Goal: Information Seeking & Learning: Compare options

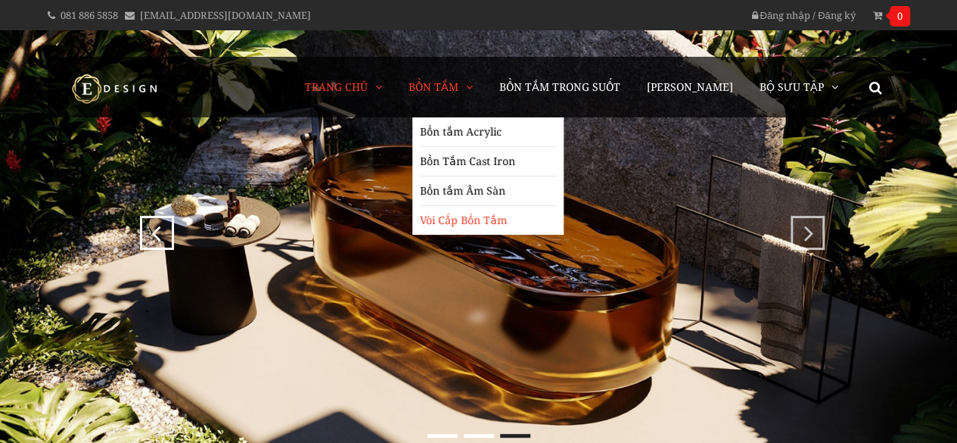
click at [462, 219] on link "Vòi Cấp Bồn Tắm" at bounding box center [488, 220] width 136 height 29
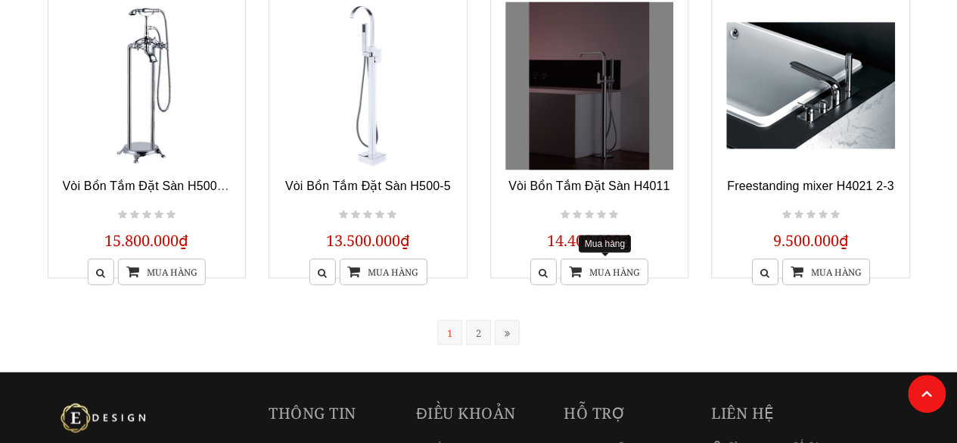
scroll to position [1286, 0]
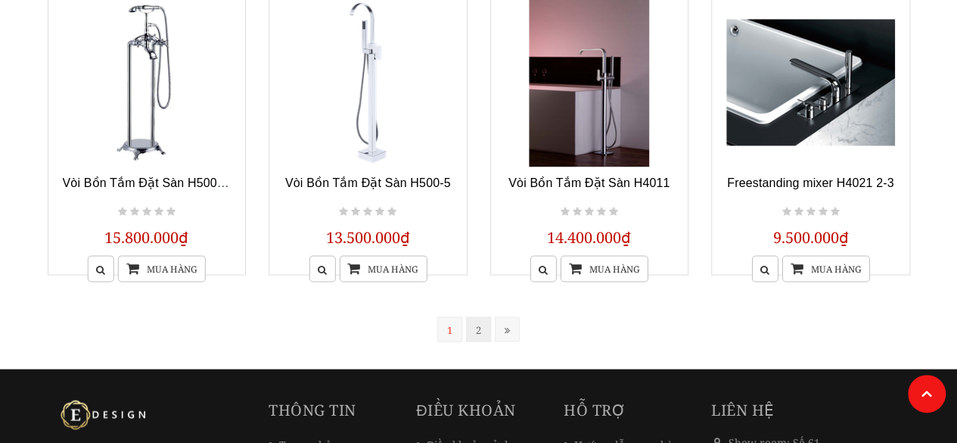
click at [477, 328] on link "2" at bounding box center [478, 328] width 25 height 25
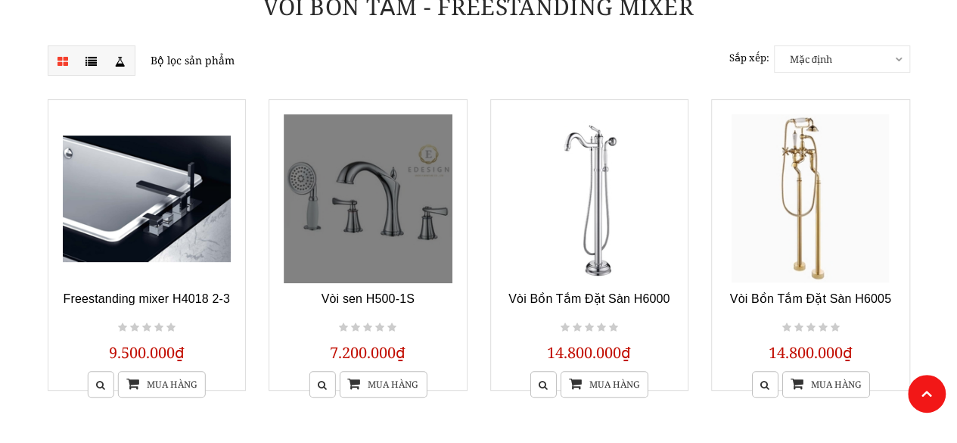
scroll to position [229, 0]
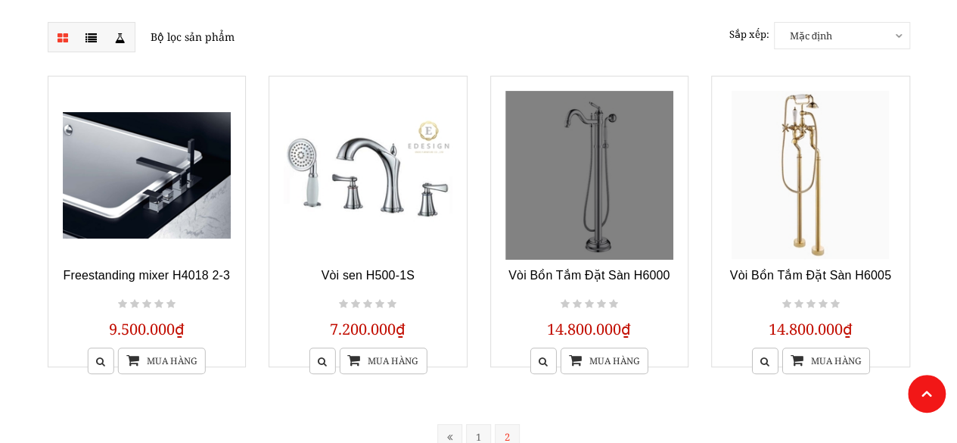
click at [566, 188] on link at bounding box center [589, 175] width 169 height 169
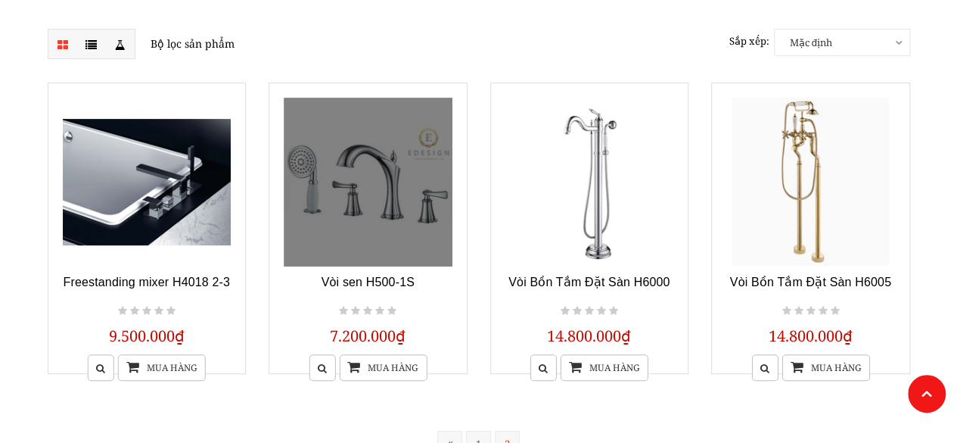
scroll to position [303, 0]
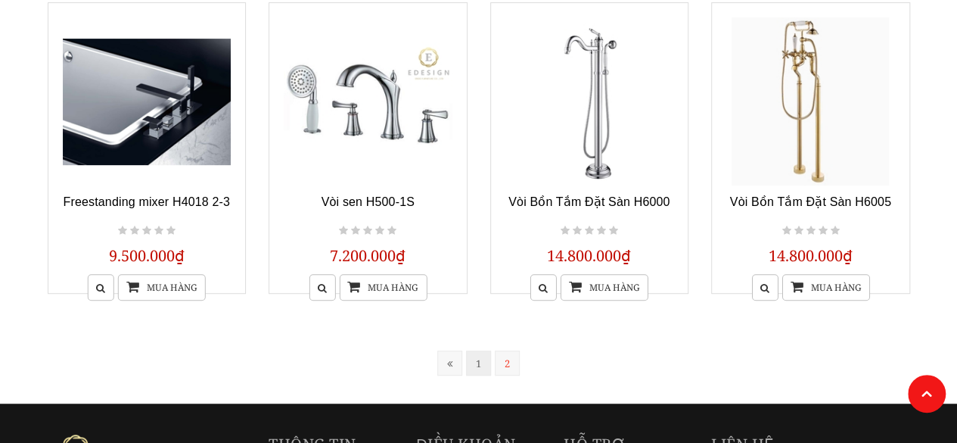
click at [476, 364] on link "1" at bounding box center [478, 362] width 25 height 25
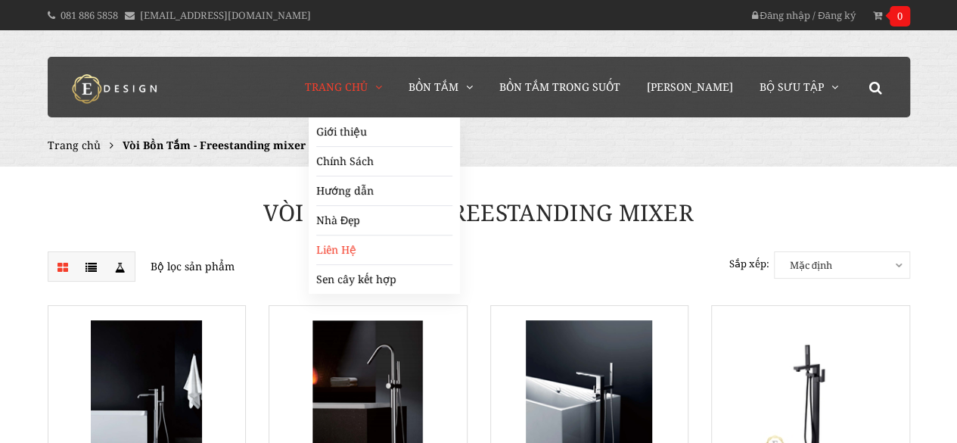
click at [360, 247] on link "Liên Hệ" at bounding box center [384, 250] width 136 height 30
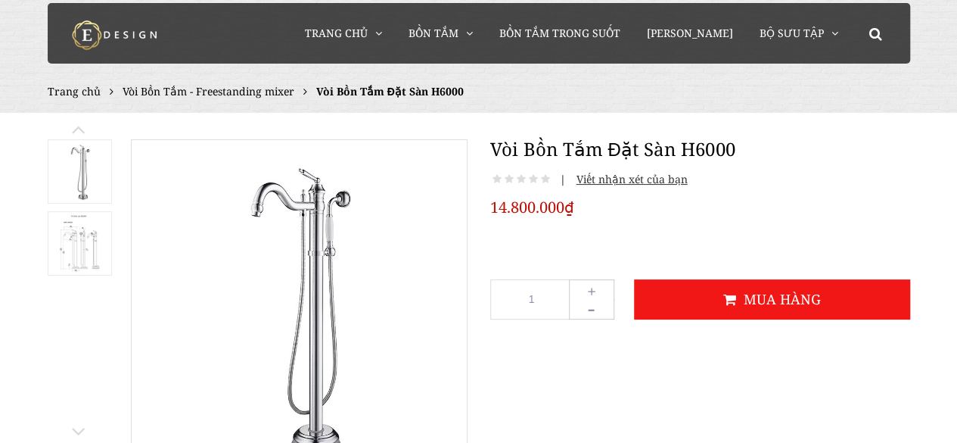
scroll to position [76, 0]
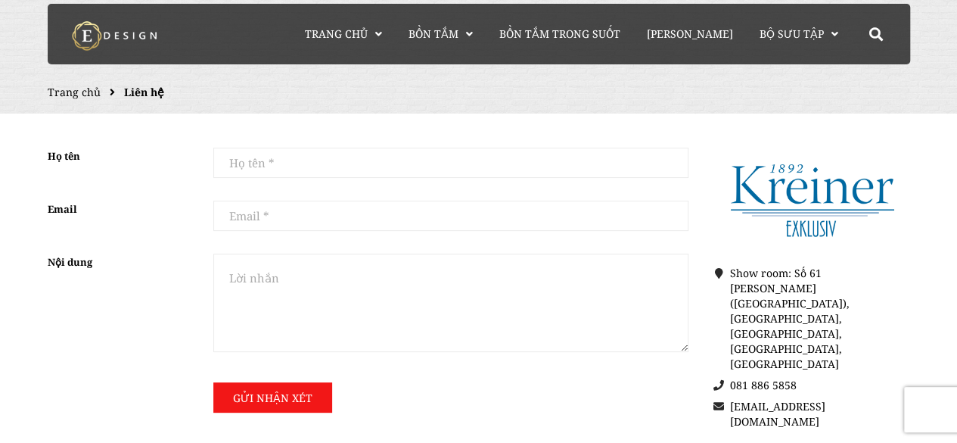
scroll to position [76, 0]
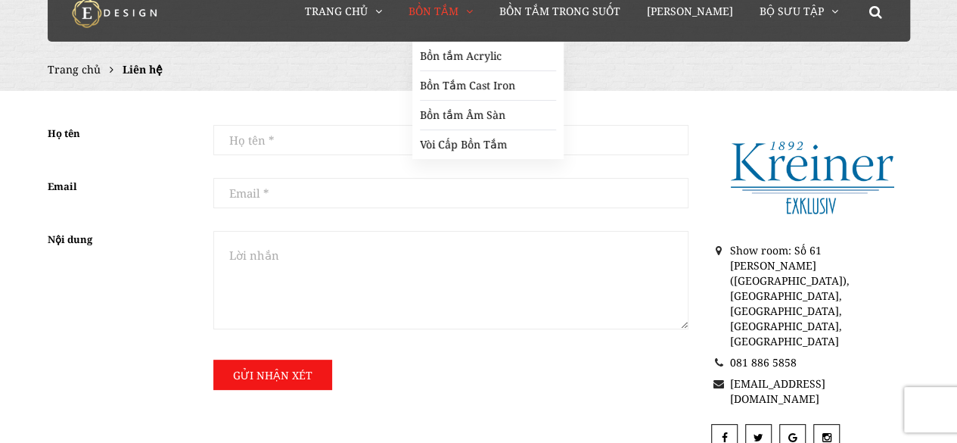
click at [445, 5] on span "Bồn Tắm" at bounding box center [433, 11] width 50 height 14
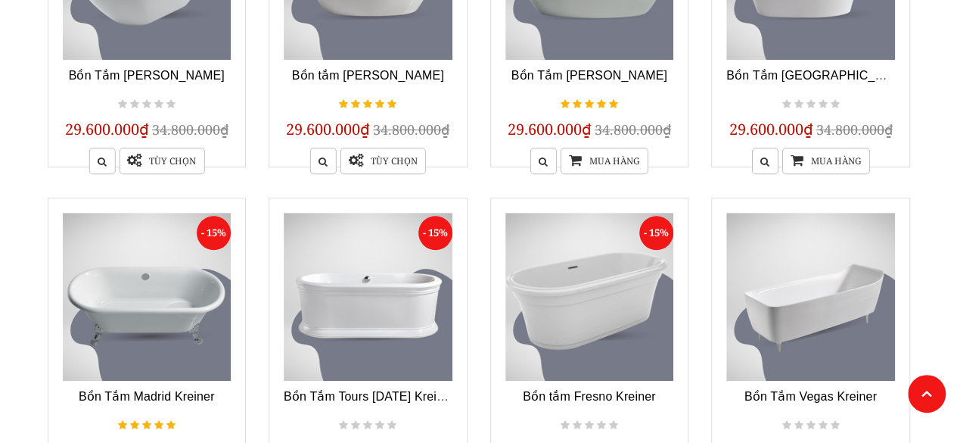
scroll to position [605, 0]
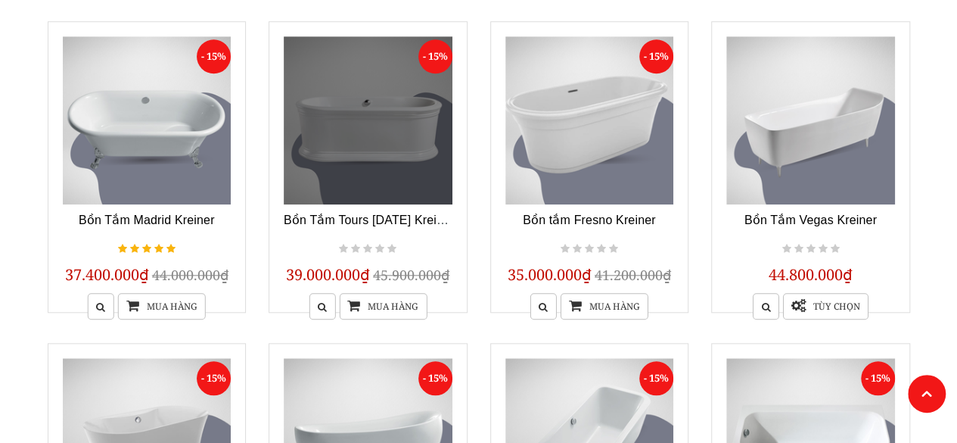
click at [350, 161] on link at bounding box center [368, 120] width 169 height 169
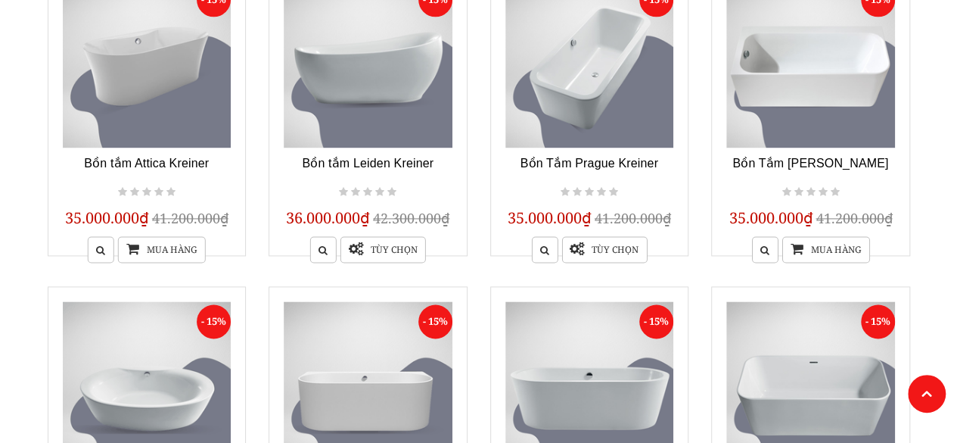
scroll to position [1210, 0]
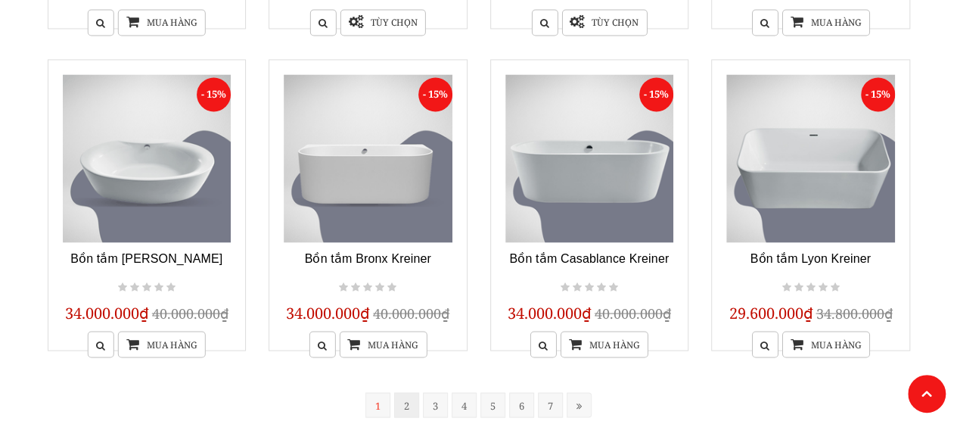
click at [402, 405] on link "2" at bounding box center [406, 404] width 25 height 25
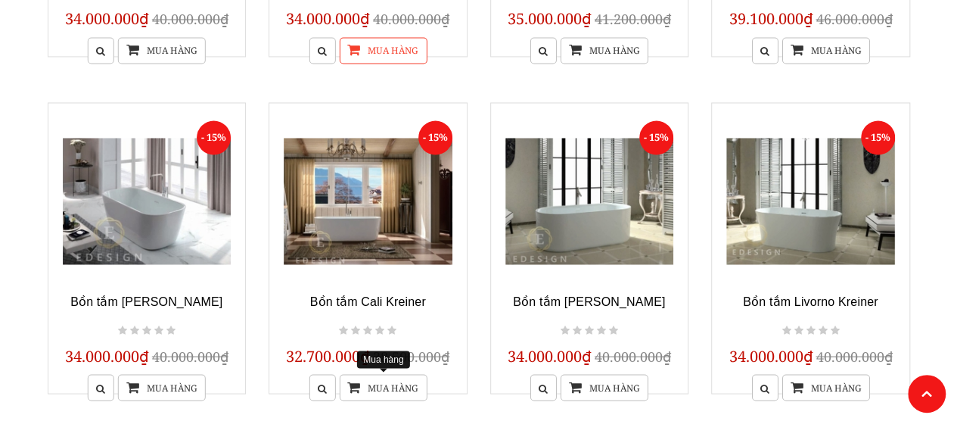
scroll to position [1288, 0]
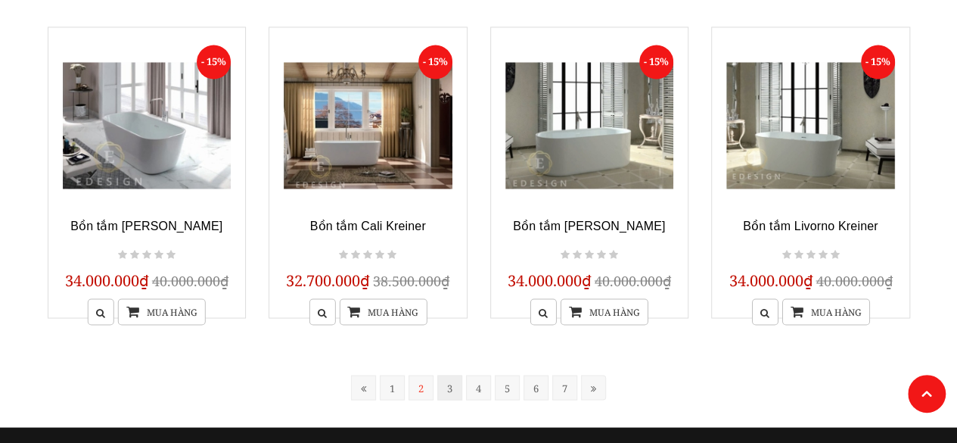
click at [451, 384] on link "3" at bounding box center [449, 386] width 25 height 25
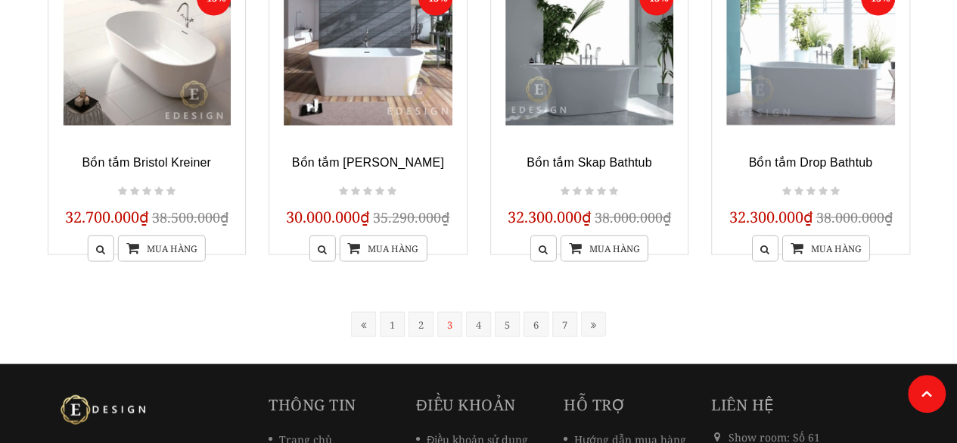
scroll to position [1364, 0]
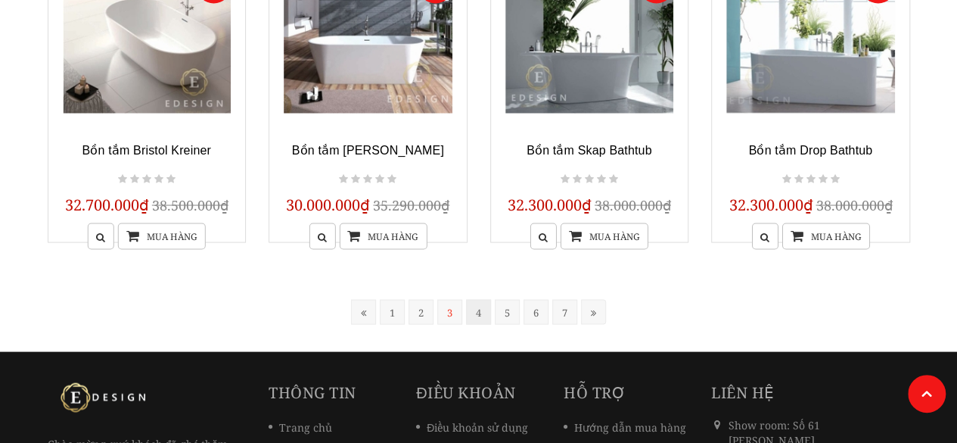
click at [475, 314] on link "4" at bounding box center [478, 311] width 25 height 25
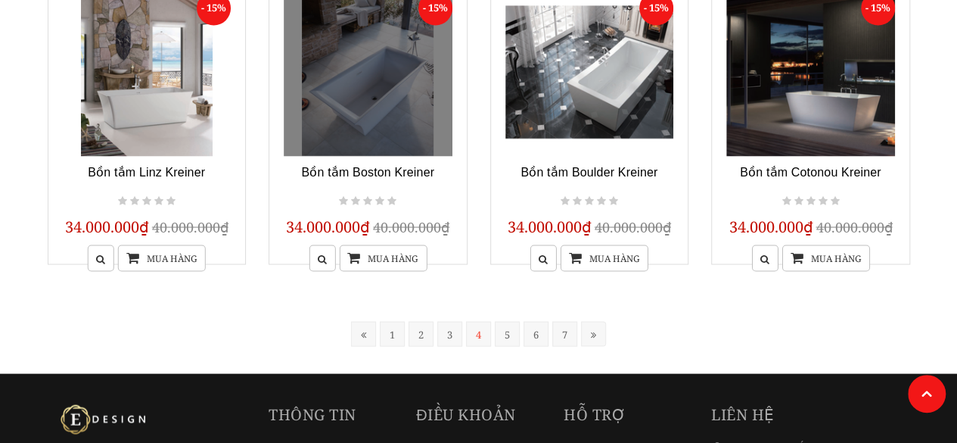
scroll to position [1364, 0]
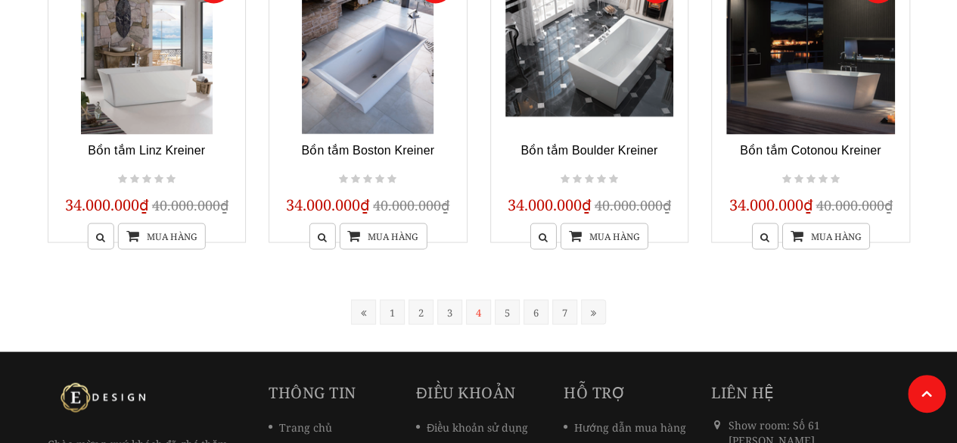
click at [514, 315] on link "5" at bounding box center [507, 311] width 25 height 25
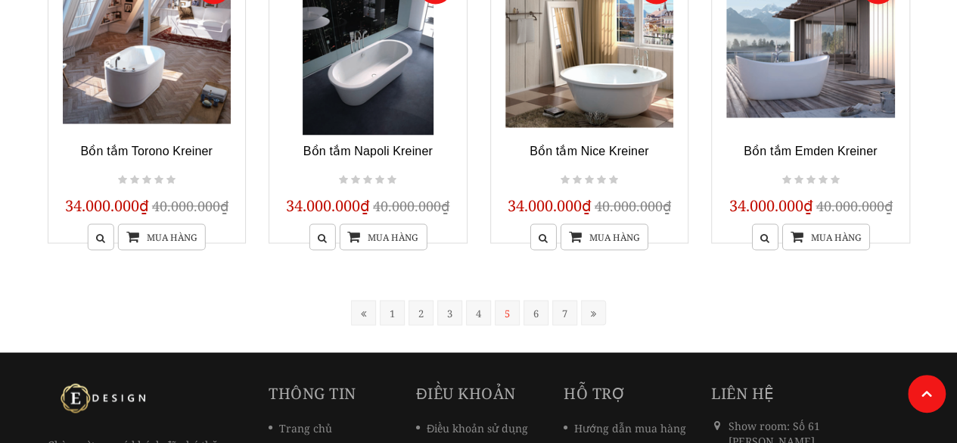
scroll to position [1364, 0]
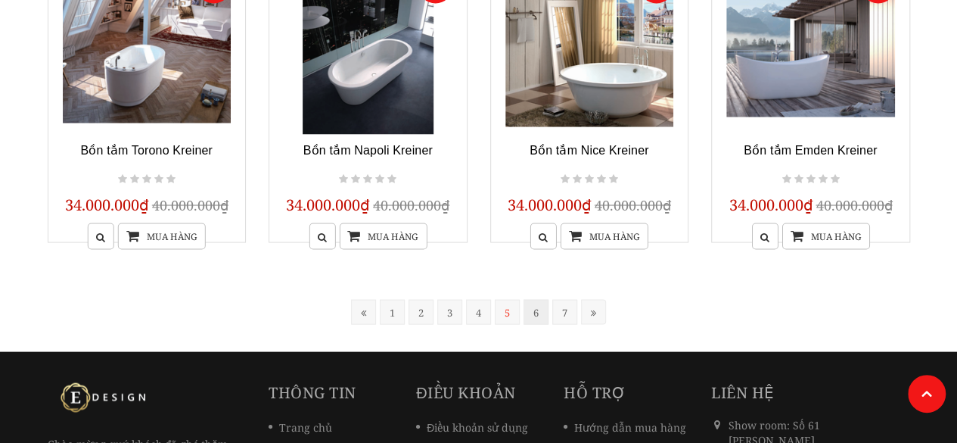
click at [539, 317] on link "6" at bounding box center [535, 311] width 25 height 25
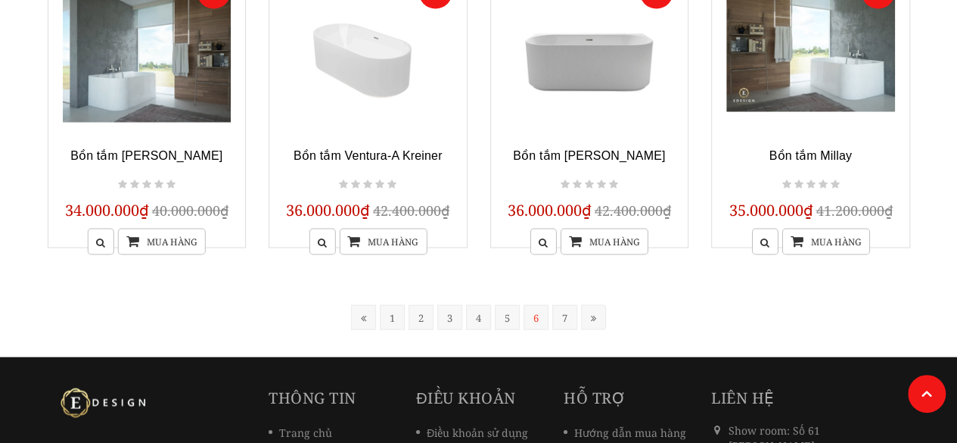
scroll to position [1364, 0]
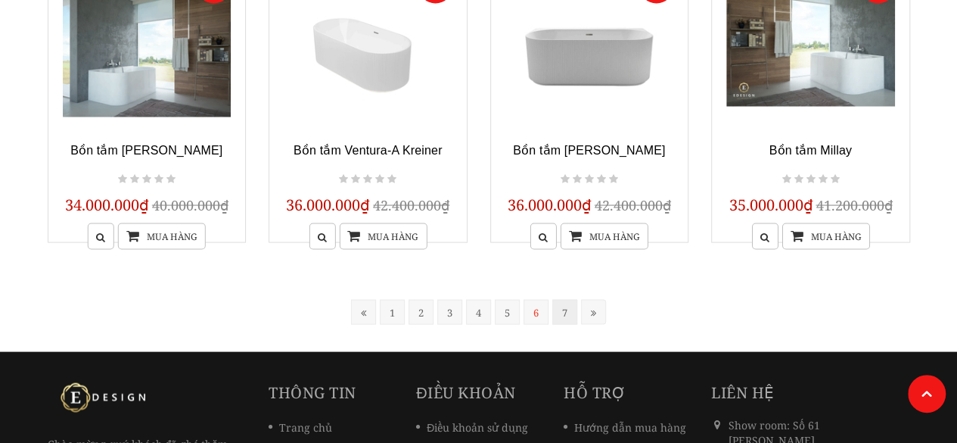
click at [567, 315] on link "7" at bounding box center [564, 311] width 25 height 25
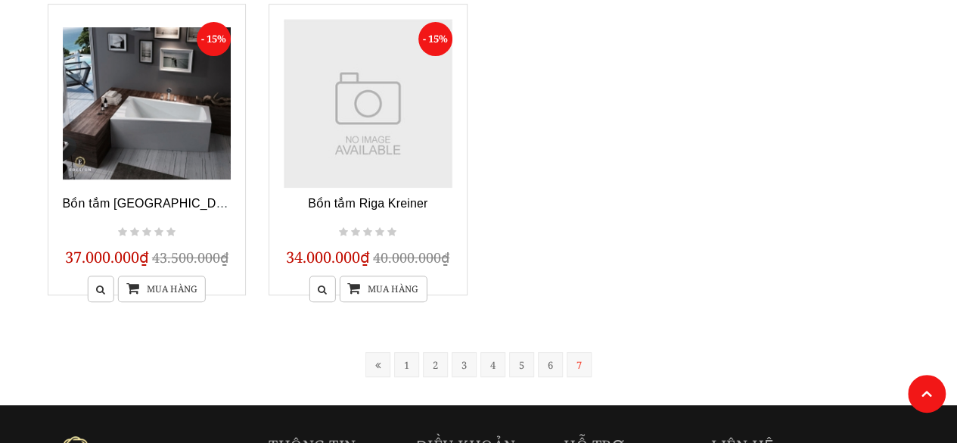
scroll to position [303, 0]
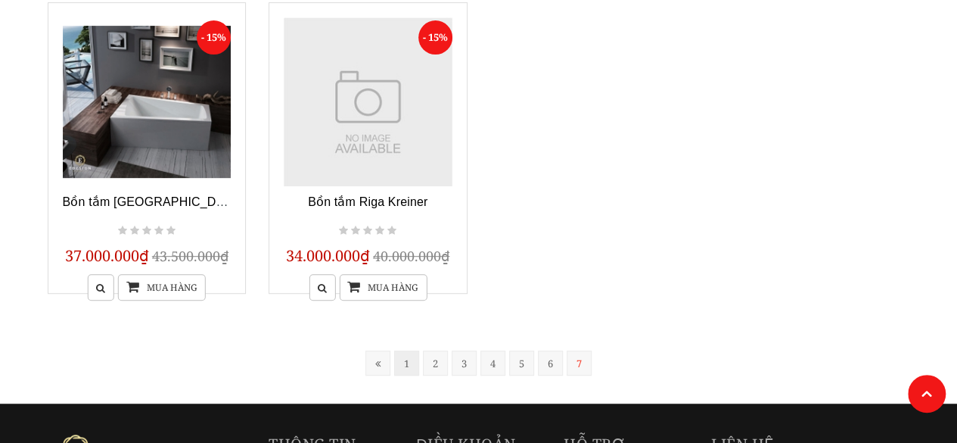
click at [409, 364] on link "1" at bounding box center [406, 362] width 25 height 25
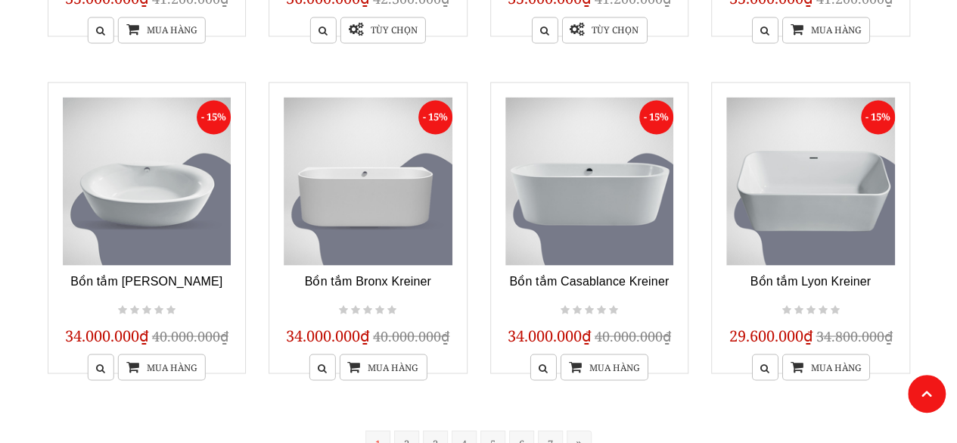
scroll to position [1288, 0]
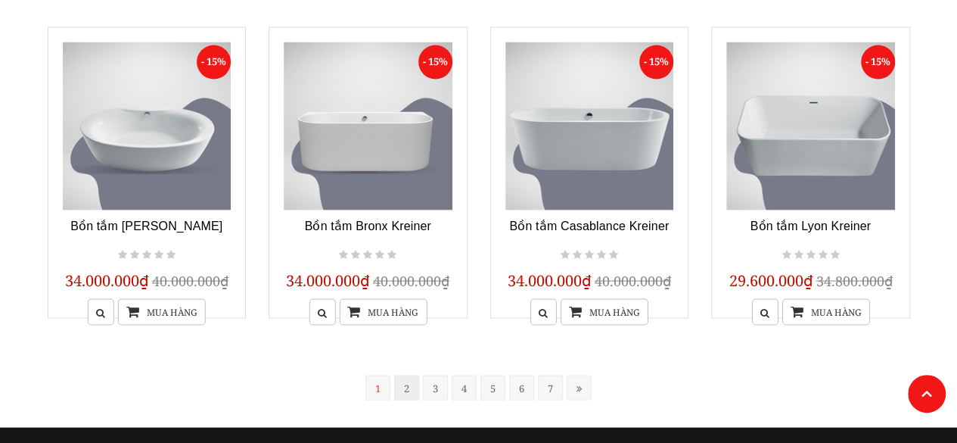
click at [402, 390] on link "2" at bounding box center [406, 386] width 25 height 25
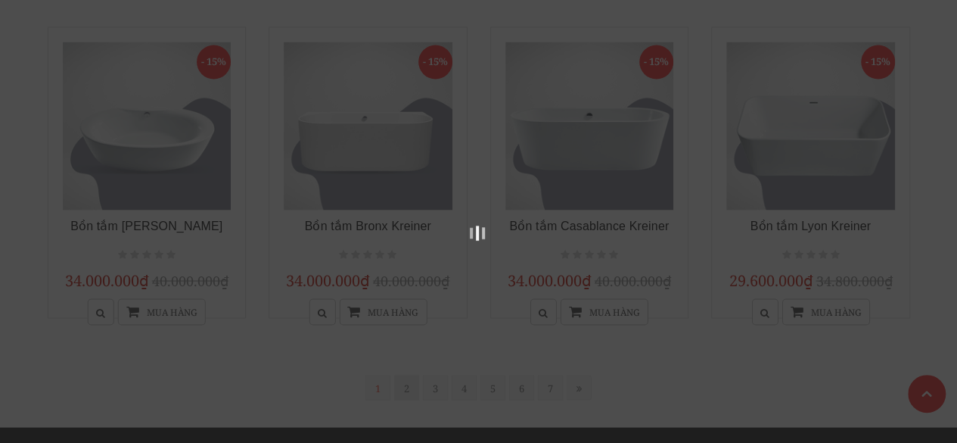
scroll to position [305, 0]
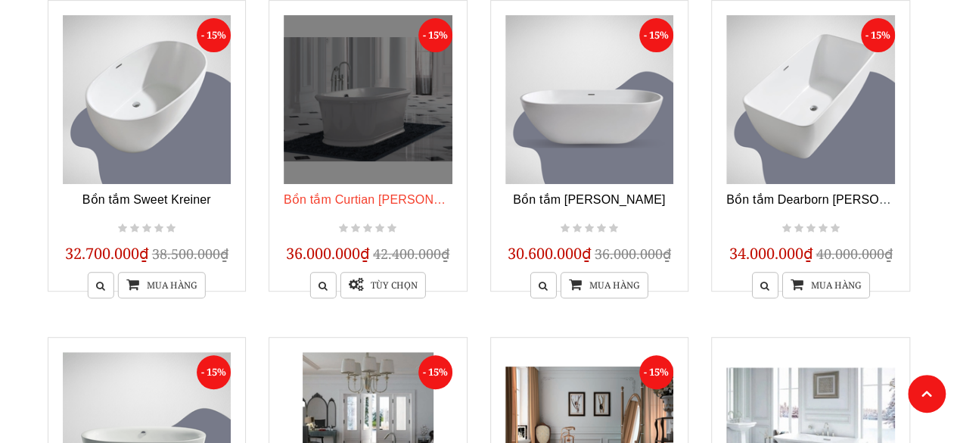
click at [389, 199] on link "Bồn tắm Curtian [PERSON_NAME]" at bounding box center [381, 199] width 195 height 13
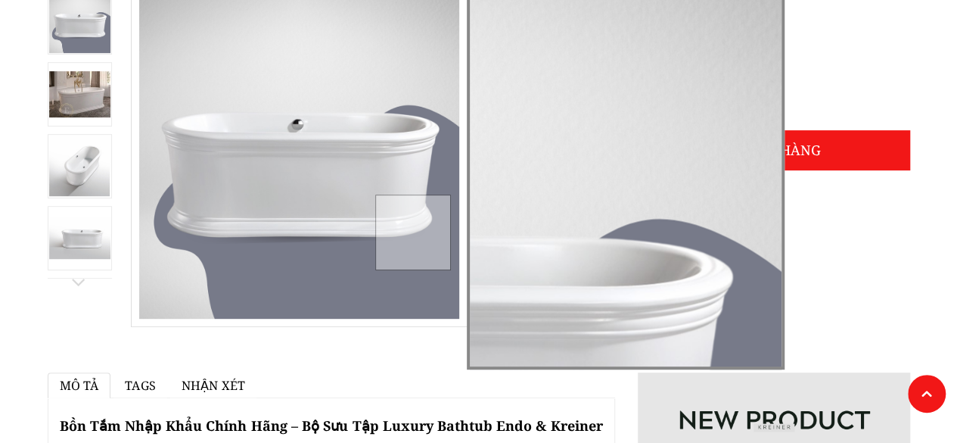
scroll to position [227, 0]
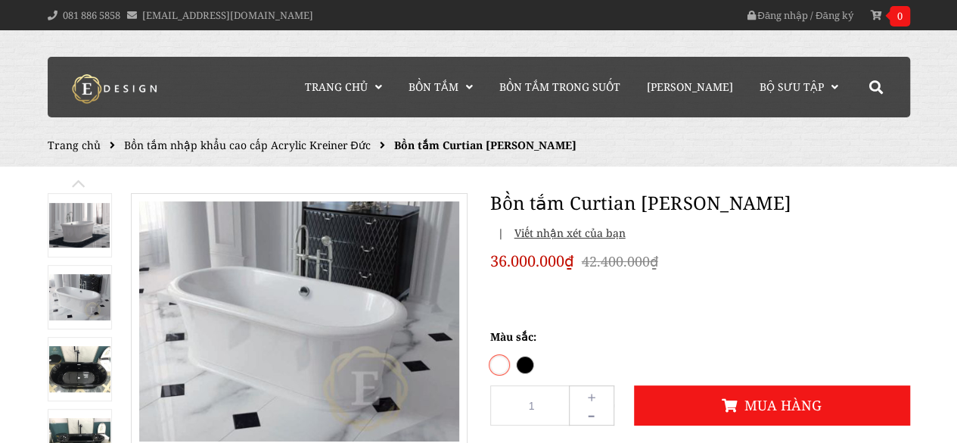
click at [71, 294] on img at bounding box center [79, 297] width 61 height 46
click at [67, 365] on img at bounding box center [79, 369] width 61 height 46
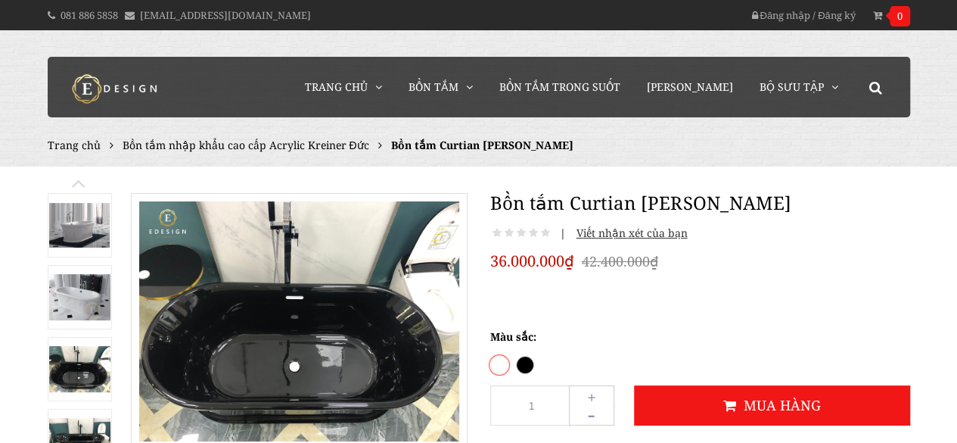
click at [78, 236] on img at bounding box center [79, 225] width 61 height 45
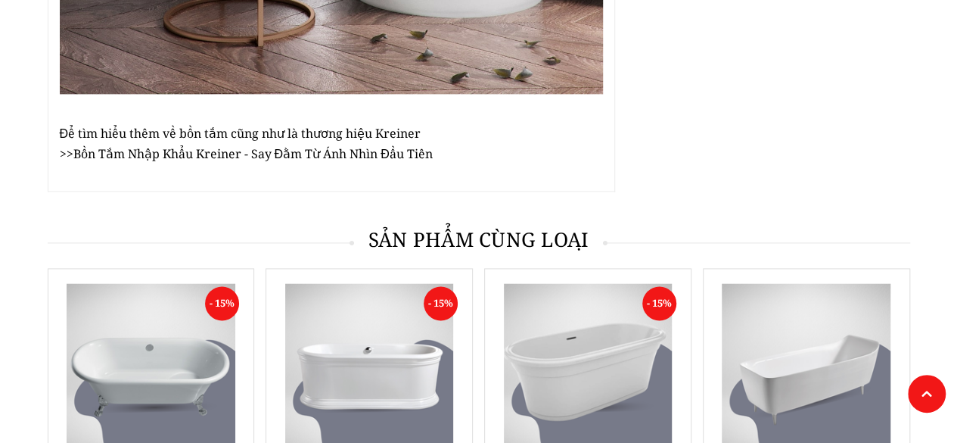
scroll to position [3934, 0]
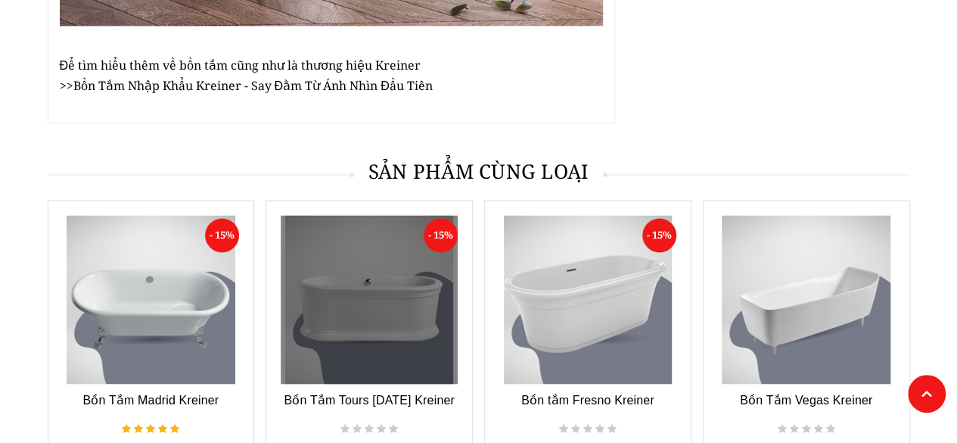
click at [352, 322] on link at bounding box center [369, 299] width 177 height 169
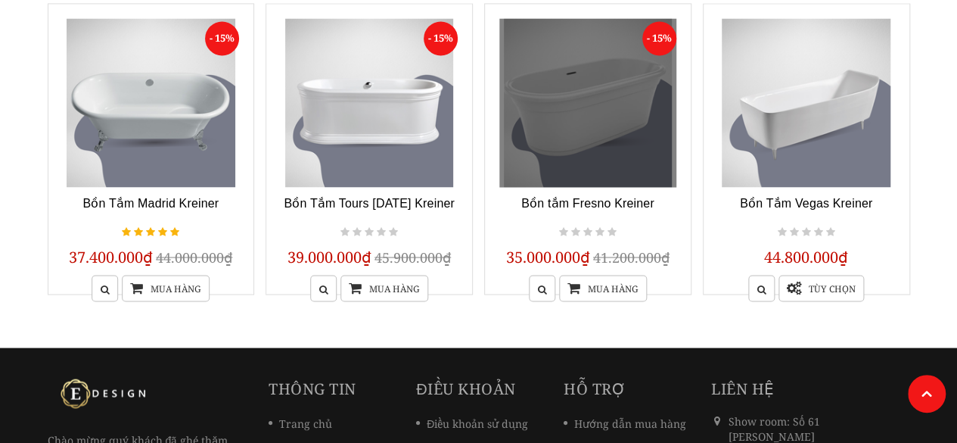
scroll to position [4161, 0]
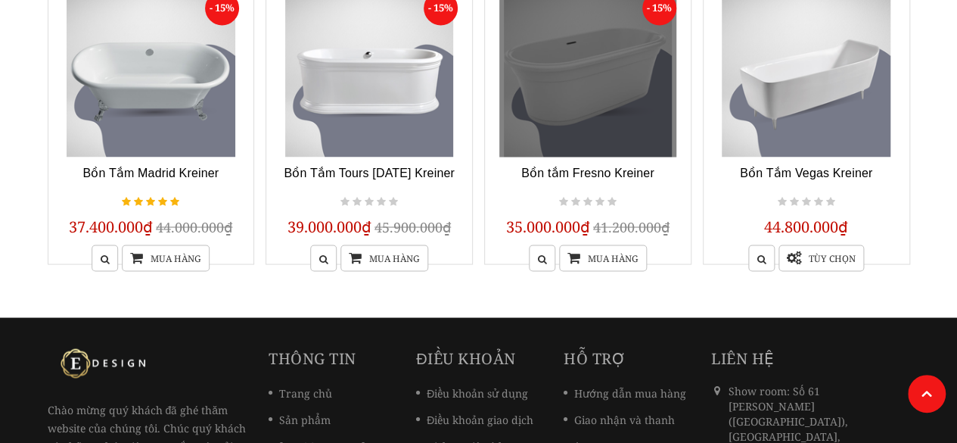
click at [586, 90] on link at bounding box center [587, 72] width 177 height 169
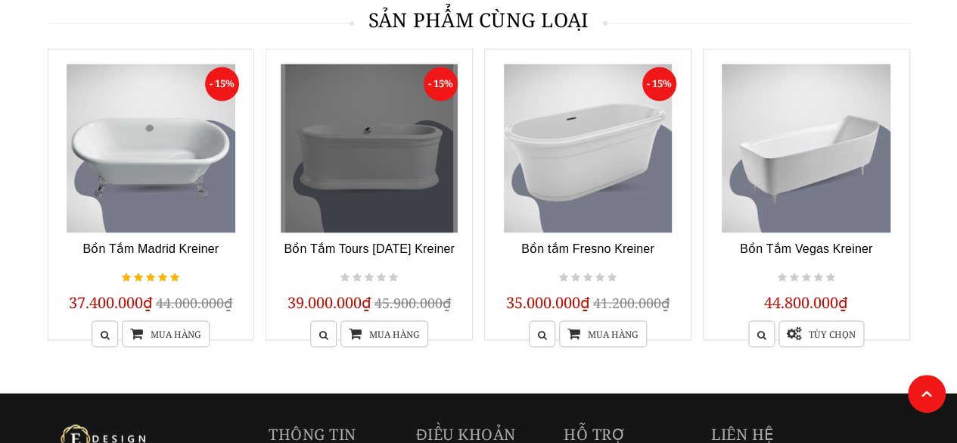
click at [353, 203] on link at bounding box center [369, 148] width 177 height 169
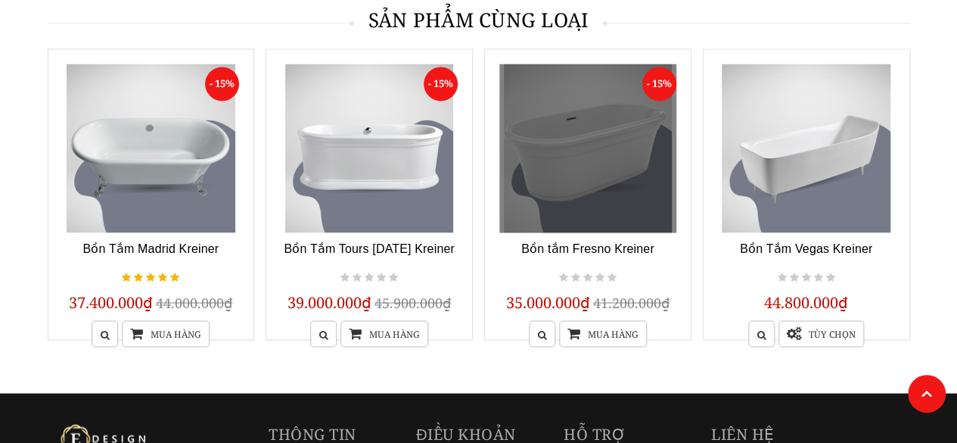
click at [584, 199] on link at bounding box center [587, 148] width 177 height 169
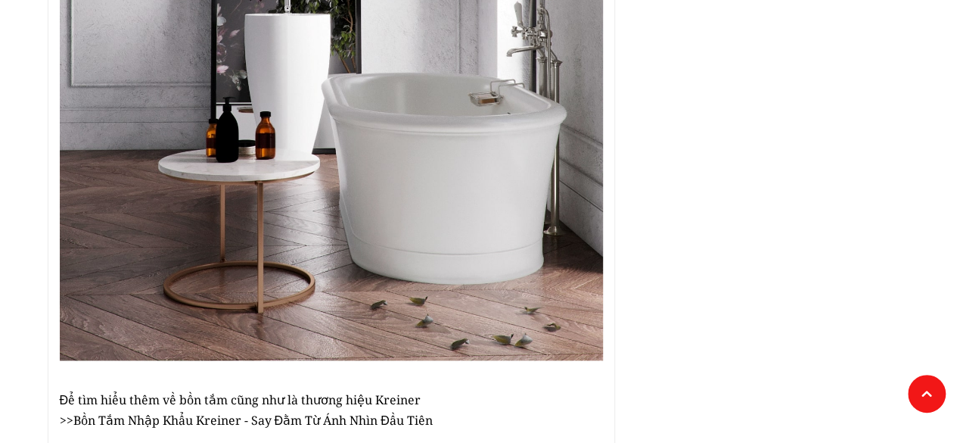
scroll to position [3412, 0]
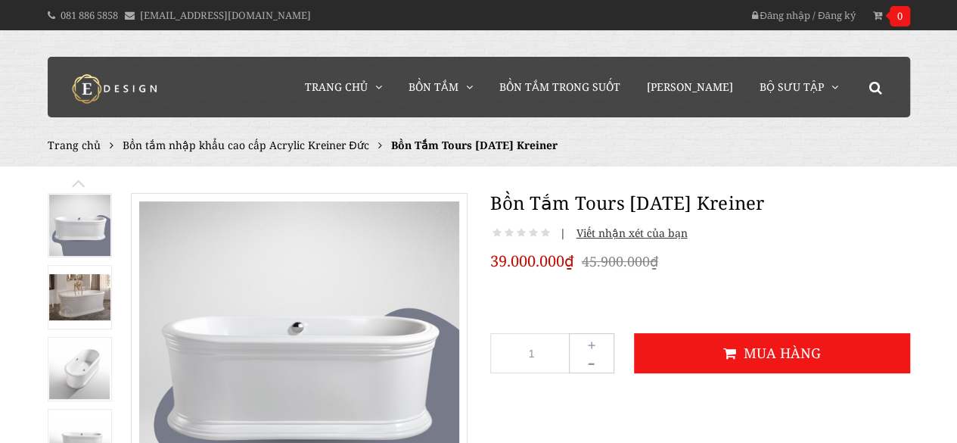
click at [93, 300] on img at bounding box center [79, 297] width 61 height 46
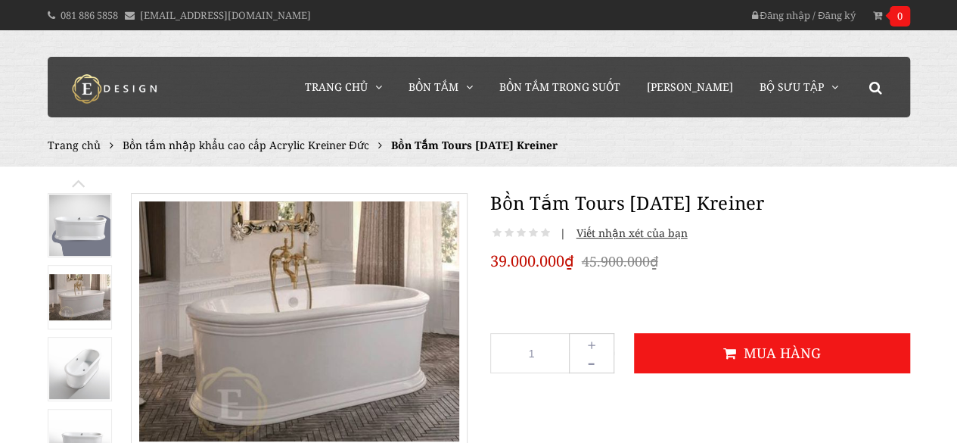
click at [78, 367] on img at bounding box center [79, 369] width 61 height 60
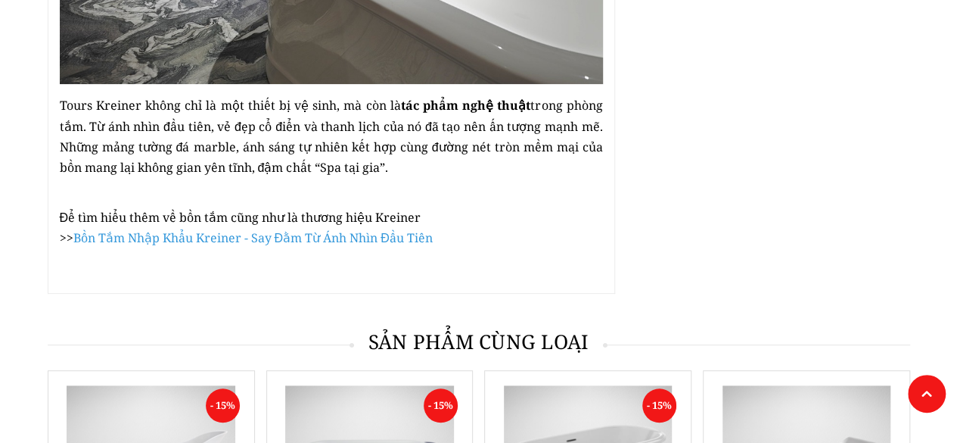
scroll to position [3295, 0]
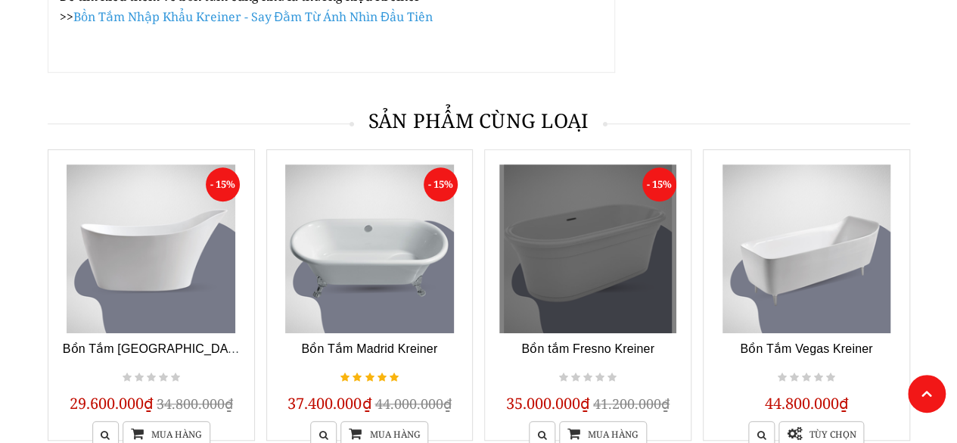
click at [579, 261] on link at bounding box center [587, 248] width 177 height 169
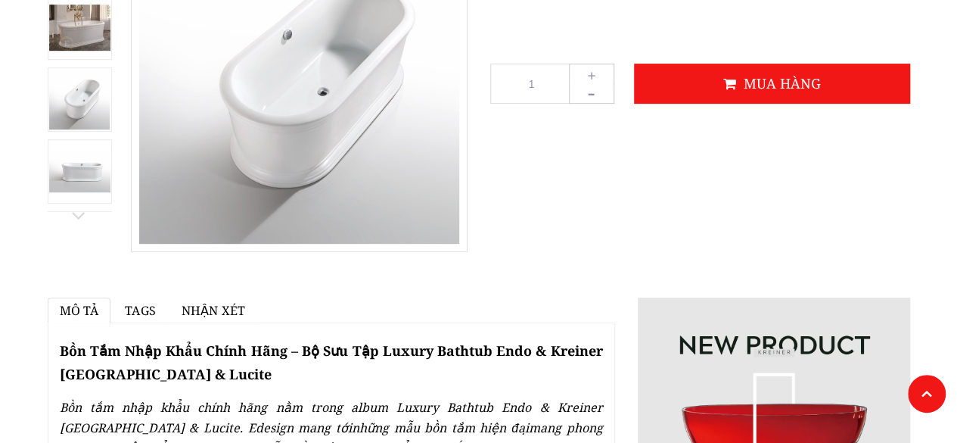
scroll to position [118, 0]
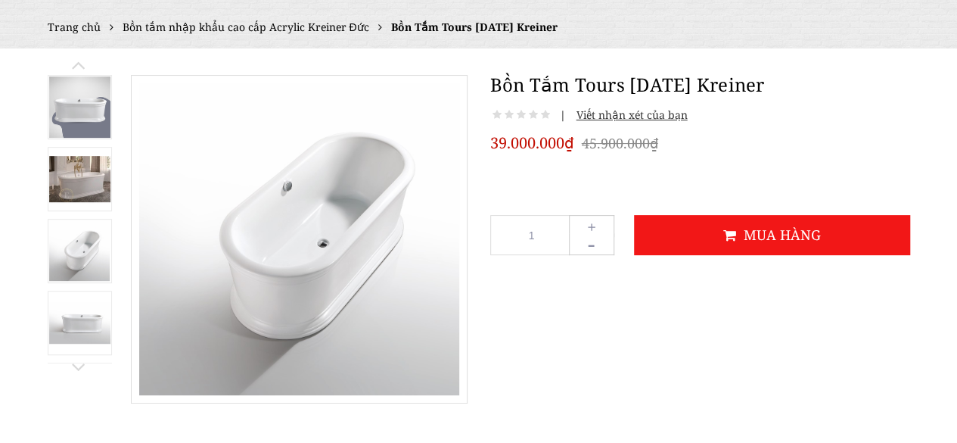
click at [73, 249] on img at bounding box center [79, 251] width 61 height 60
click at [82, 119] on img at bounding box center [79, 106] width 61 height 61
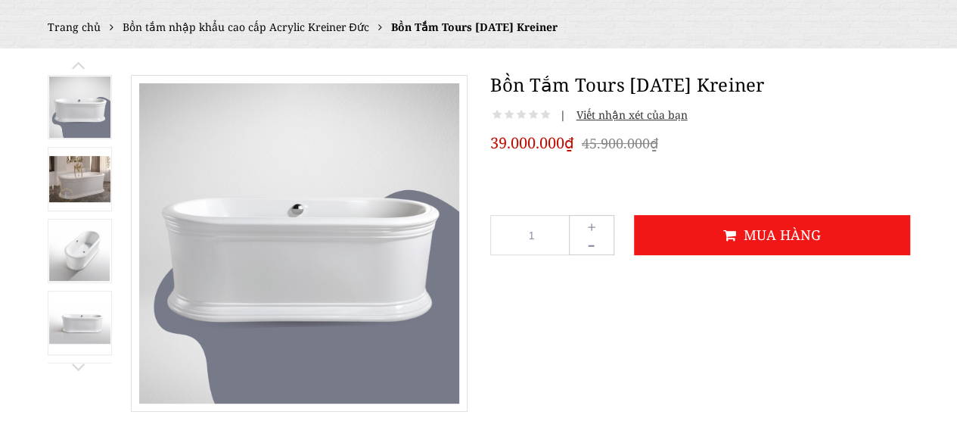
click at [83, 113] on img at bounding box center [79, 106] width 61 height 61
click at [81, 168] on img at bounding box center [79, 179] width 61 height 46
click at [98, 253] on img at bounding box center [79, 251] width 61 height 60
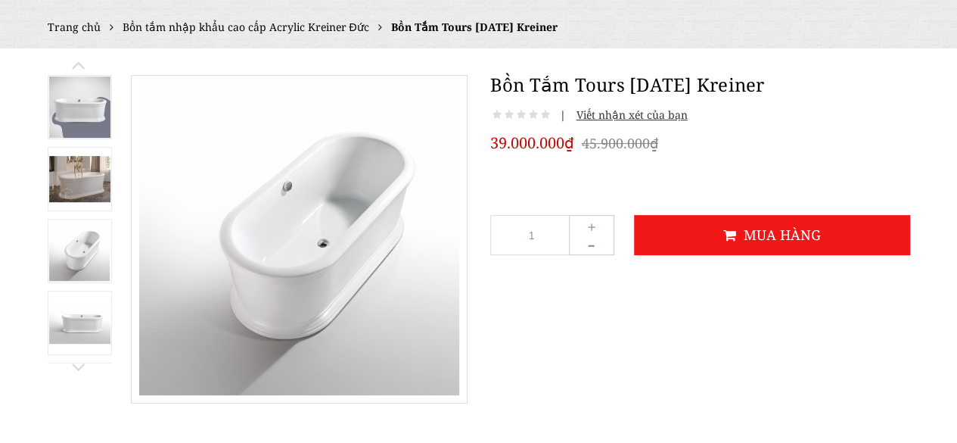
click at [76, 323] on img at bounding box center [79, 323] width 61 height 42
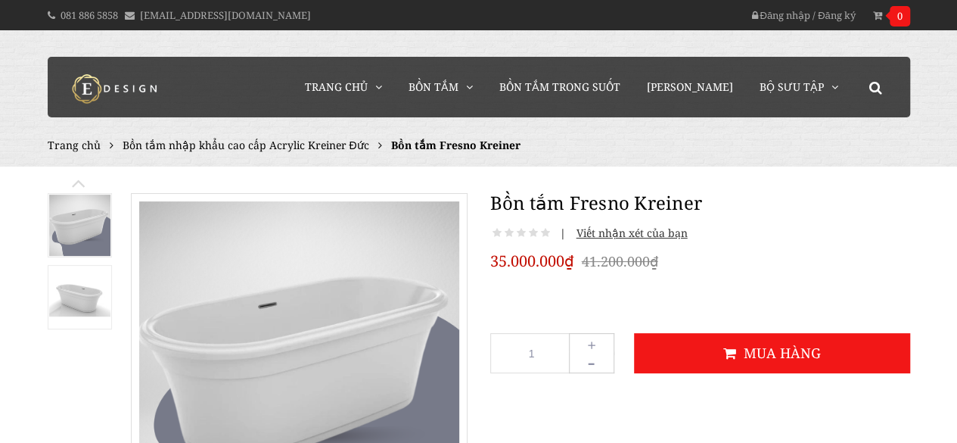
click at [68, 294] on img at bounding box center [79, 297] width 61 height 39
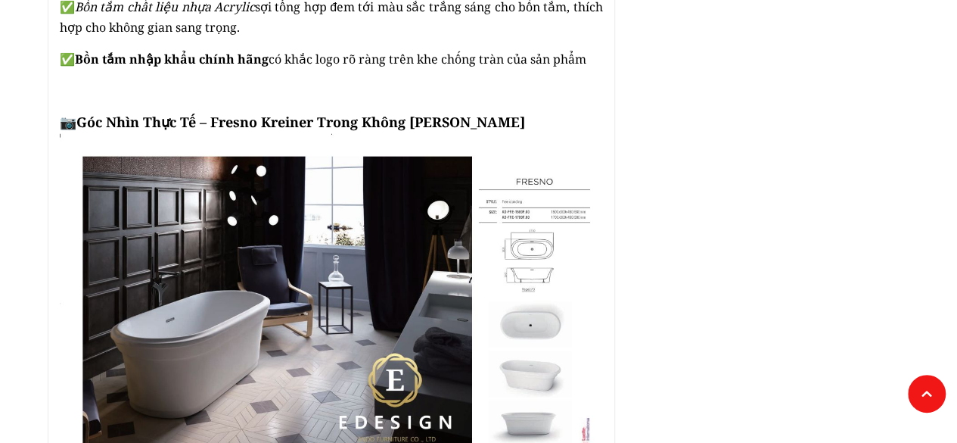
scroll to position [2104, 0]
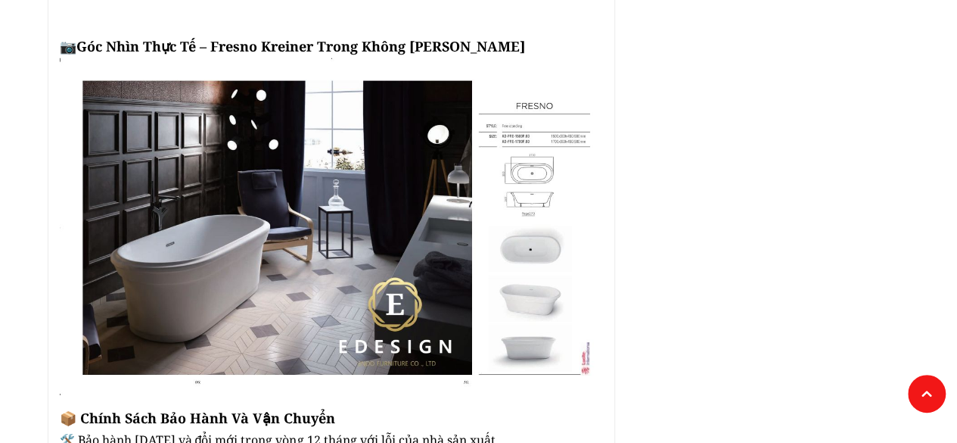
click at [536, 228] on img at bounding box center [331, 226] width 543 height 337
click at [192, 241] on img at bounding box center [331, 226] width 543 height 337
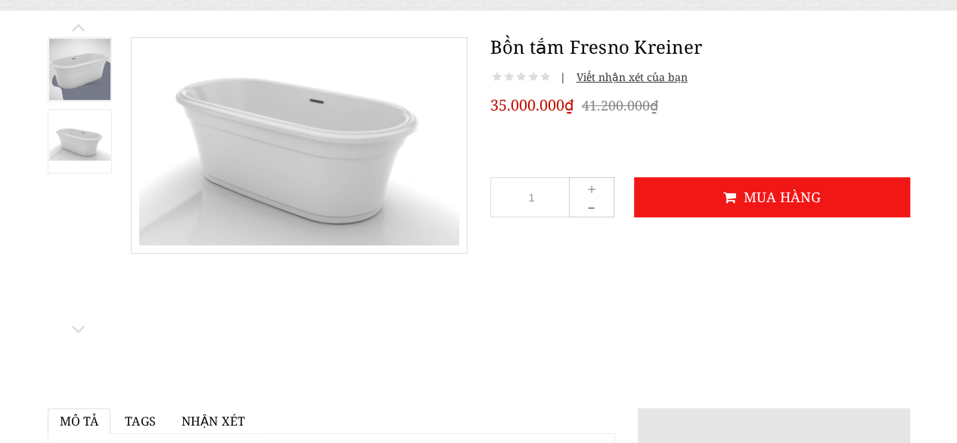
scroll to position [137, 0]
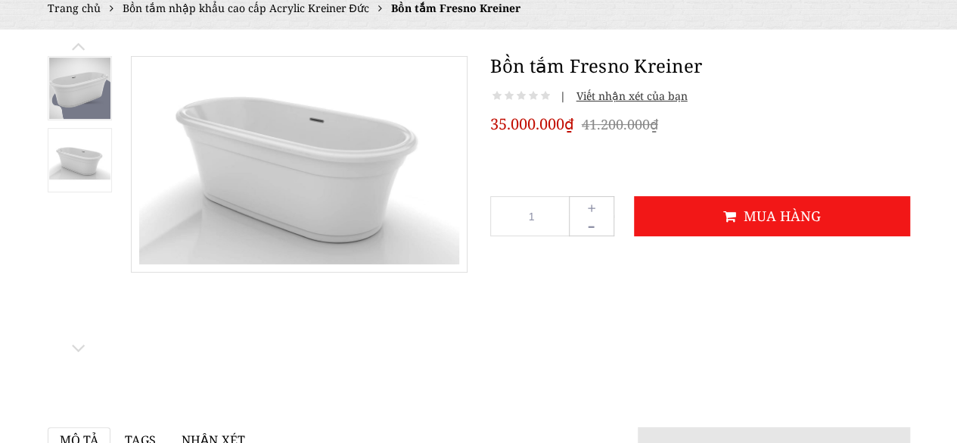
click at [82, 162] on img at bounding box center [79, 160] width 61 height 39
click at [65, 87] on img at bounding box center [79, 87] width 61 height 61
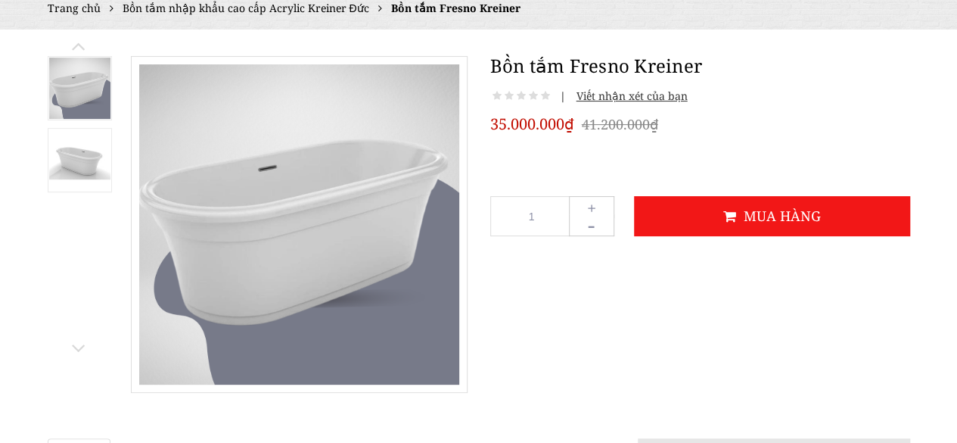
click at [69, 156] on img at bounding box center [79, 160] width 61 height 39
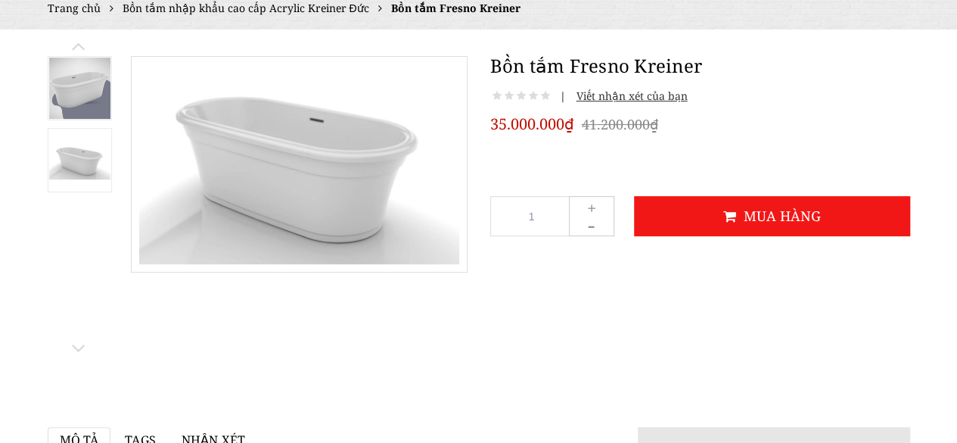
click at [74, 87] on img at bounding box center [79, 87] width 61 height 61
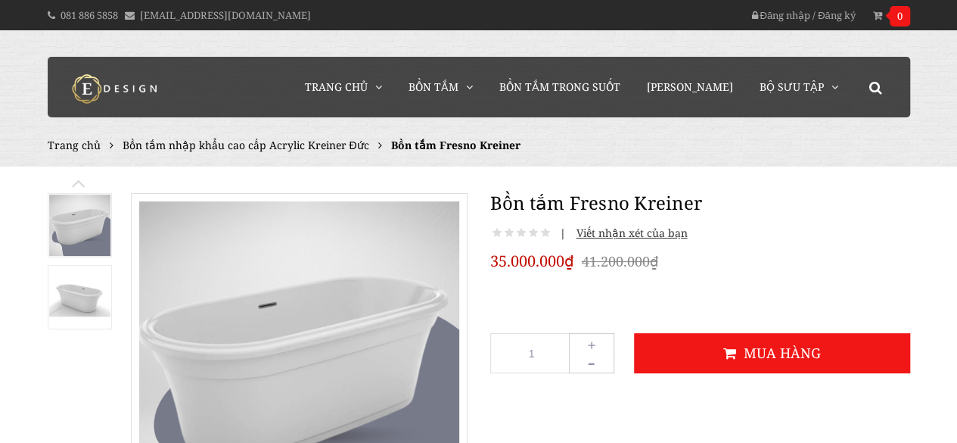
click at [81, 228] on img at bounding box center [79, 224] width 61 height 61
click at [86, 304] on img at bounding box center [79, 297] width 61 height 39
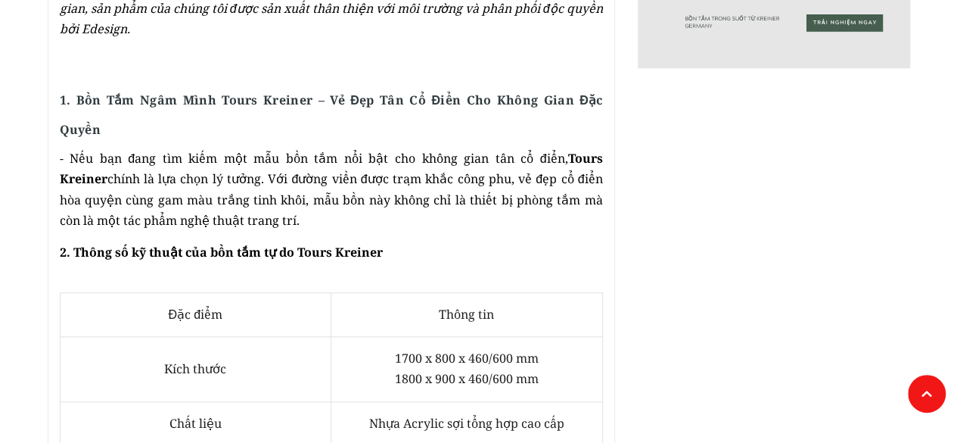
scroll to position [756, 0]
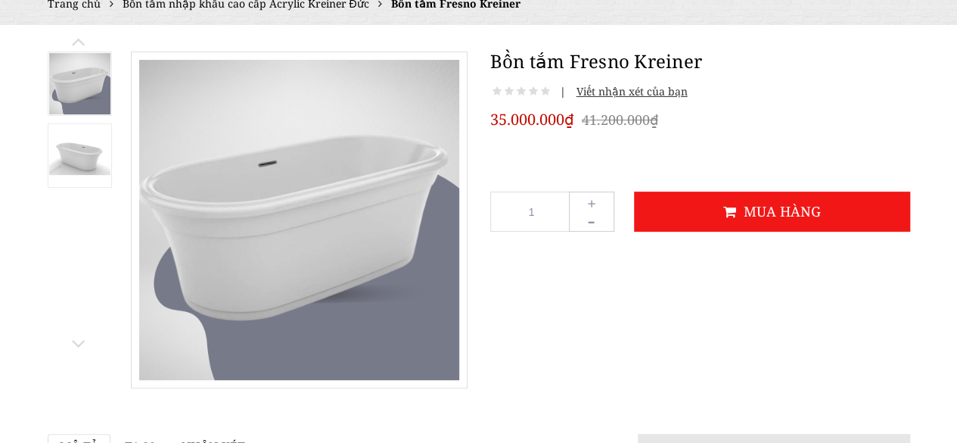
scroll to position [76, 0]
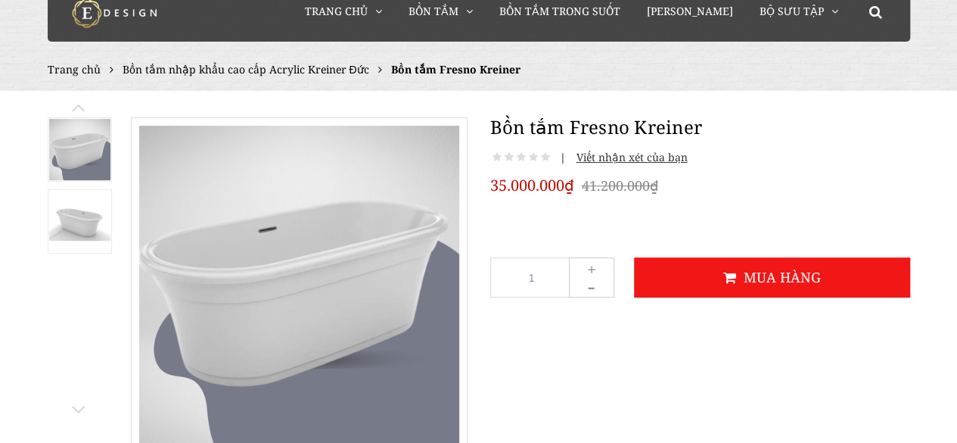
click at [55, 219] on img at bounding box center [79, 221] width 61 height 39
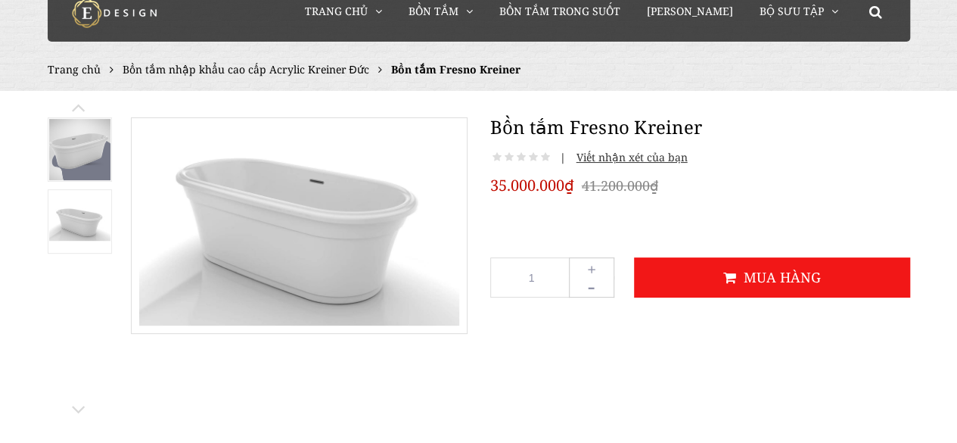
click at [84, 163] on img at bounding box center [79, 149] width 61 height 61
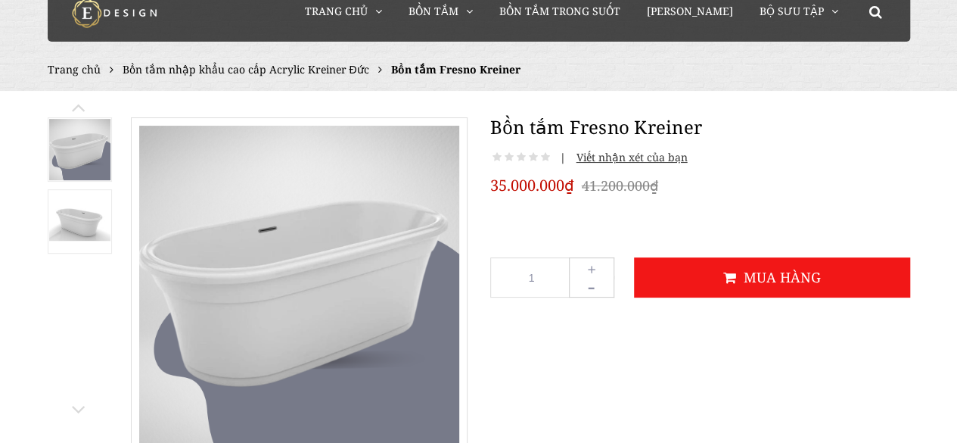
click at [94, 244] on link at bounding box center [80, 221] width 64 height 64
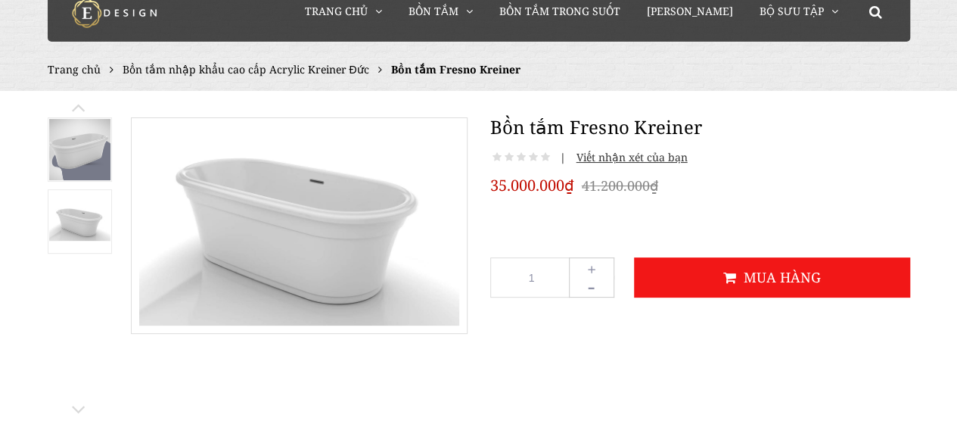
click at [92, 160] on img at bounding box center [79, 149] width 61 height 61
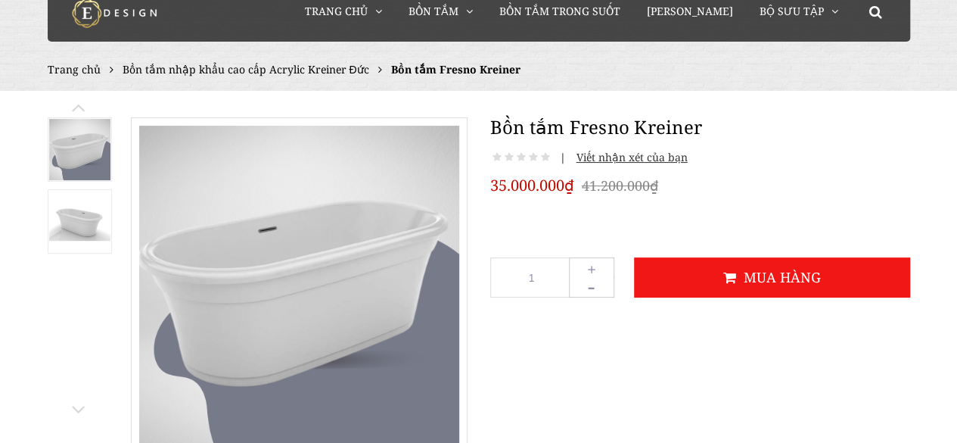
click at [97, 220] on img at bounding box center [79, 221] width 61 height 39
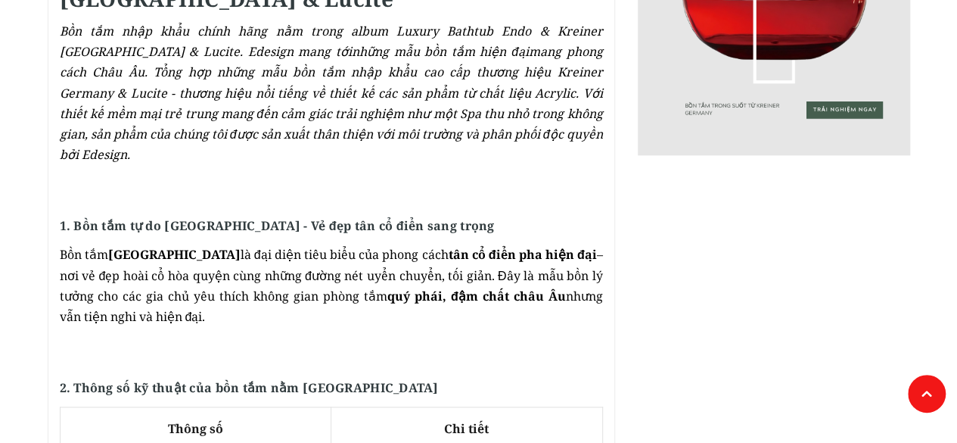
scroll to position [908, 0]
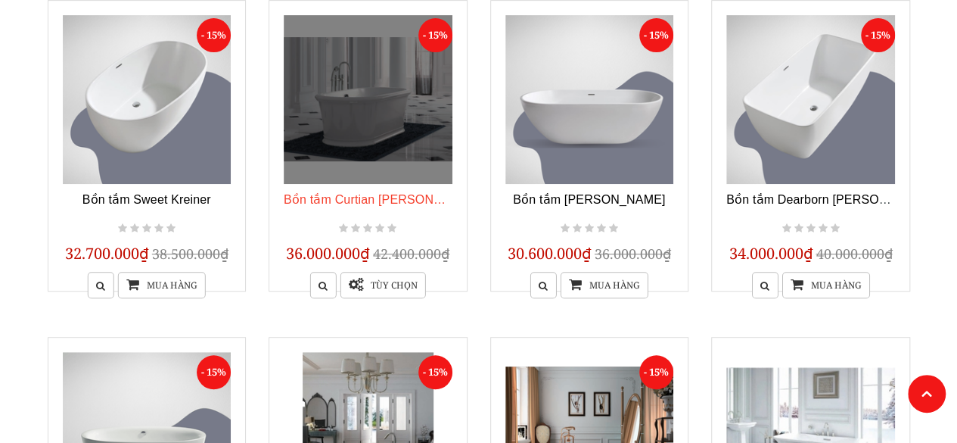
click at [371, 196] on link "Bồn tắm Curtian [PERSON_NAME]" at bounding box center [381, 199] width 195 height 13
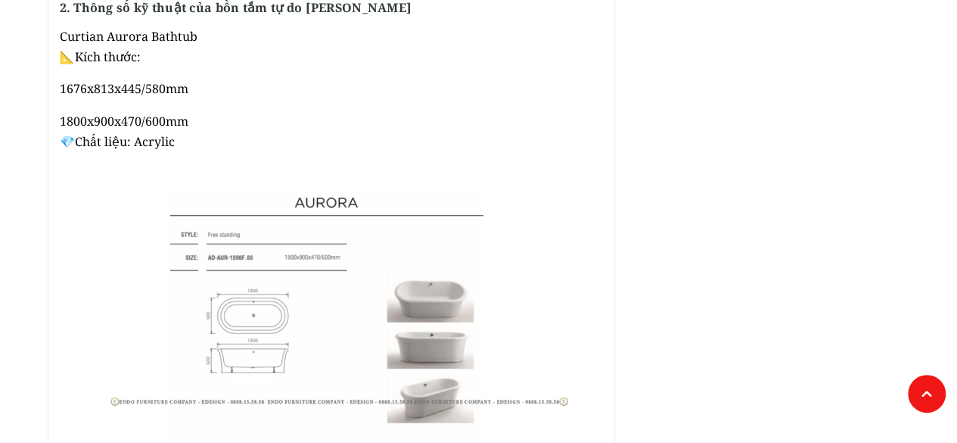
scroll to position [983, 0]
